Goal: Information Seeking & Learning: Compare options

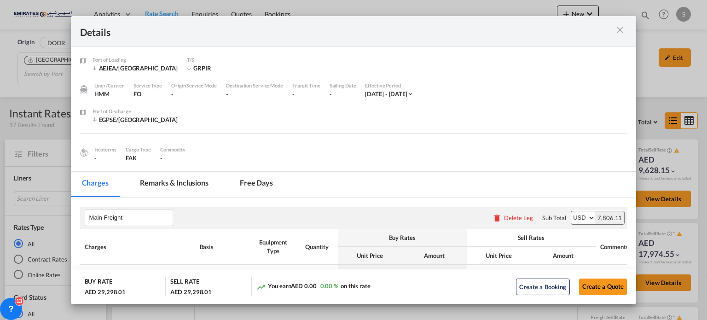
scroll to position [230, 0]
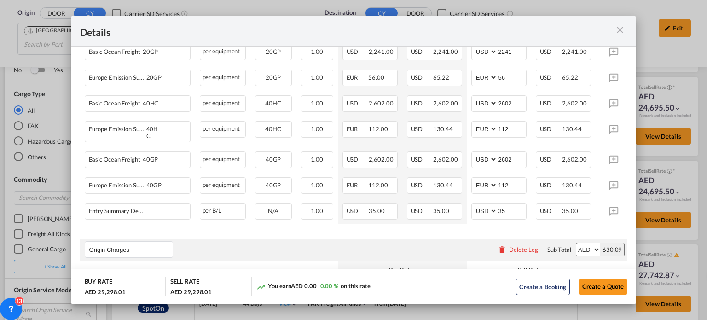
click at [622, 31] on md-icon "icon-close m-3 fg-AAA8AD cursor" at bounding box center [620, 29] width 11 height 11
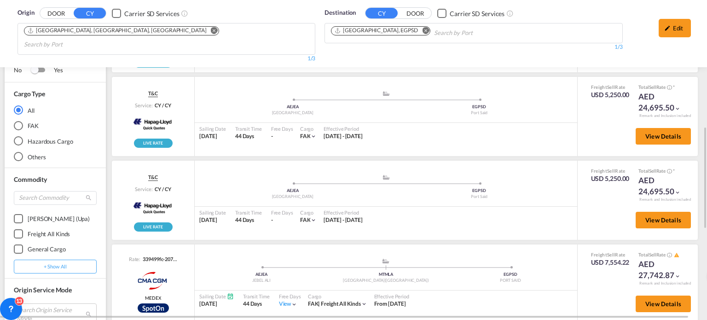
click at [422, 31] on md-icon "Remove" at bounding box center [425, 30] width 7 height 7
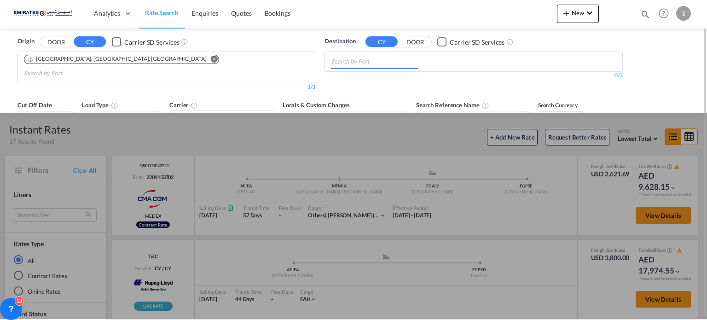
scroll to position [0, 0]
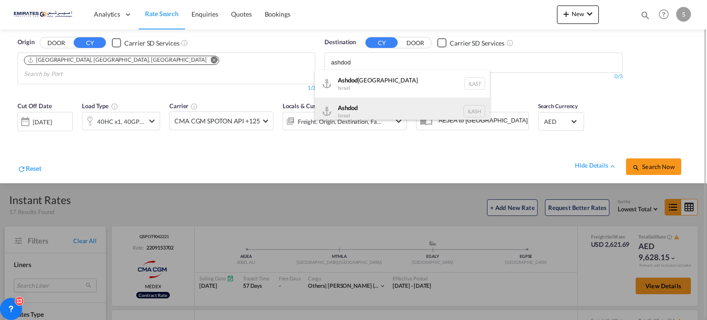
type input "ashdod"
click at [335, 112] on div "Ashdod [GEOGRAPHIC_DATA] [GEOGRAPHIC_DATA]" at bounding box center [402, 112] width 175 height 28
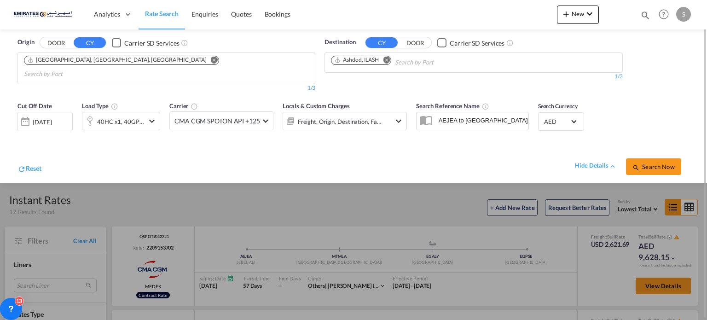
click at [653, 159] on button "Search Now" at bounding box center [653, 166] width 55 height 17
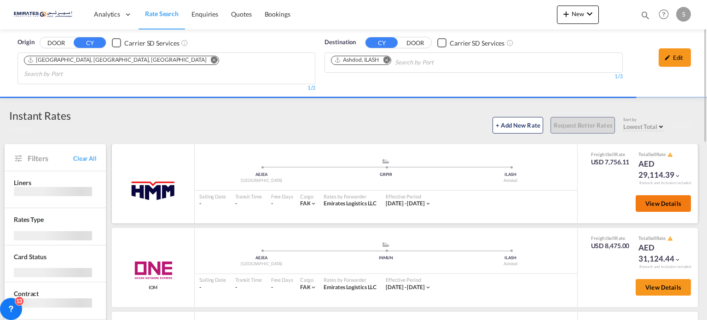
click at [646, 195] on button "View Details" at bounding box center [663, 203] width 55 height 17
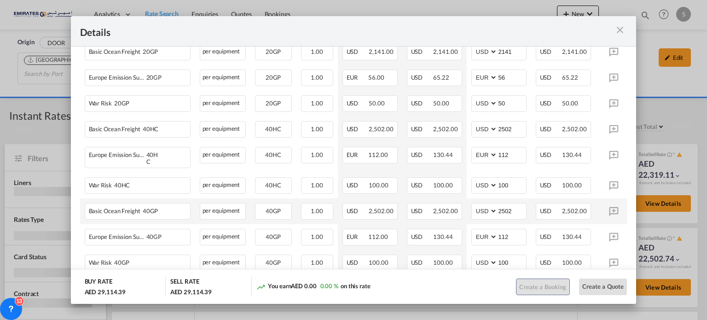
scroll to position [322, 0]
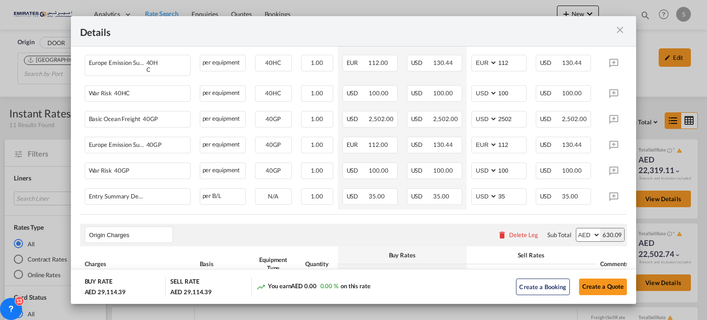
click at [623, 33] on md-icon "icon-close m-3 fg-AAA8AD cursor" at bounding box center [620, 29] width 11 height 11
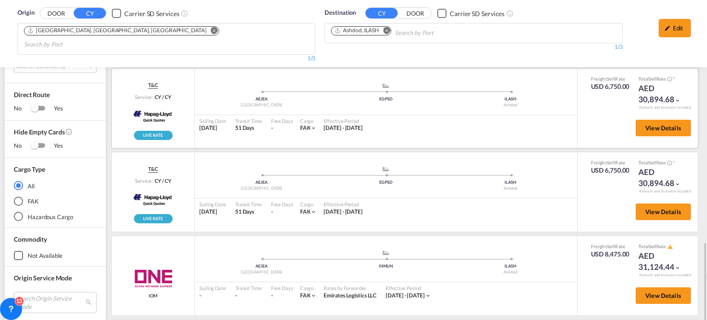
scroll to position [414, 0]
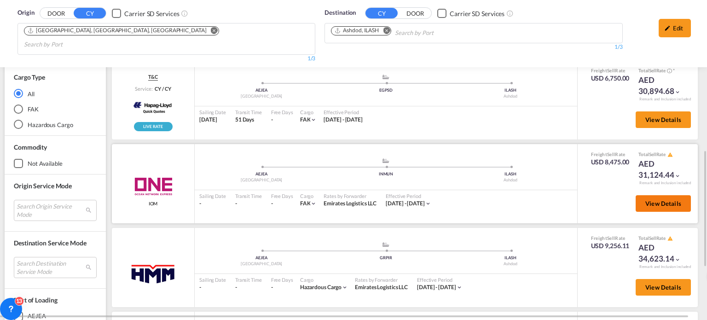
click at [659, 200] on span "View Details" at bounding box center [664, 203] width 36 height 7
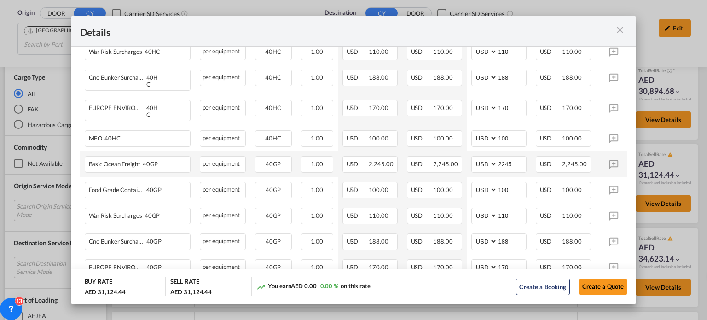
scroll to position [449, 0]
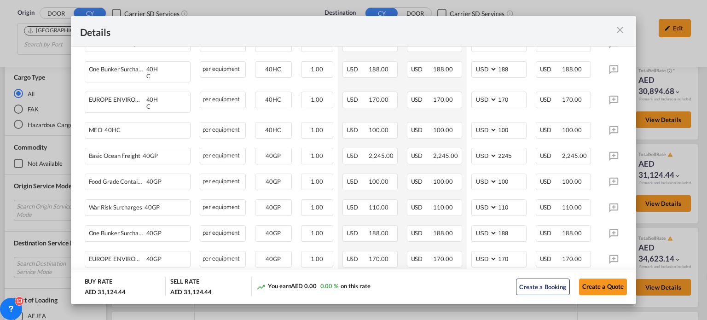
click at [622, 33] on md-icon "icon-close m-3 fg-AAA8AD cursor" at bounding box center [620, 29] width 11 height 11
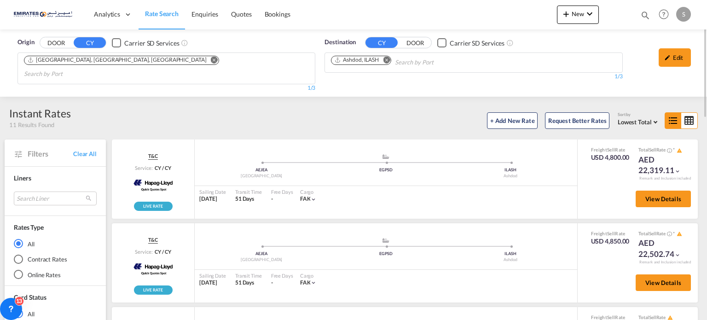
scroll to position [184, 0]
